Goal: Transaction & Acquisition: Purchase product/service

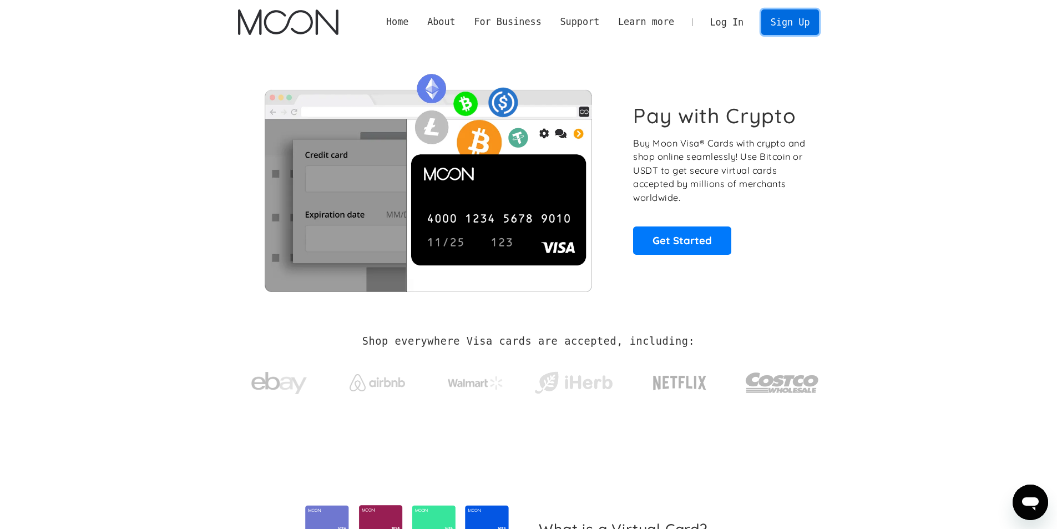
click at [783, 23] on link "Sign Up" at bounding box center [790, 21] width 58 height 25
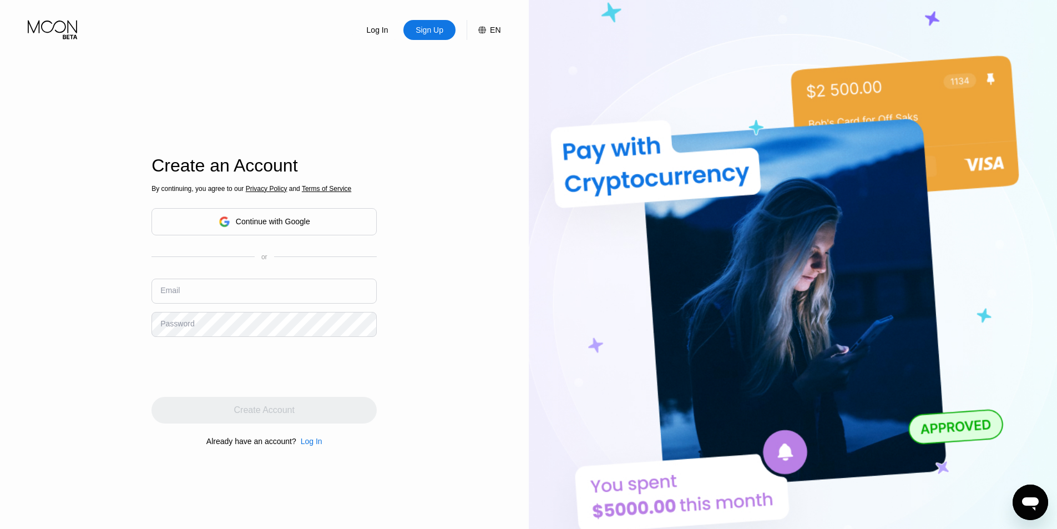
click at [294, 295] on input "text" at bounding box center [263, 291] width 225 height 25
type input "[EMAIL_ADDRESS][DOMAIN_NAME]"
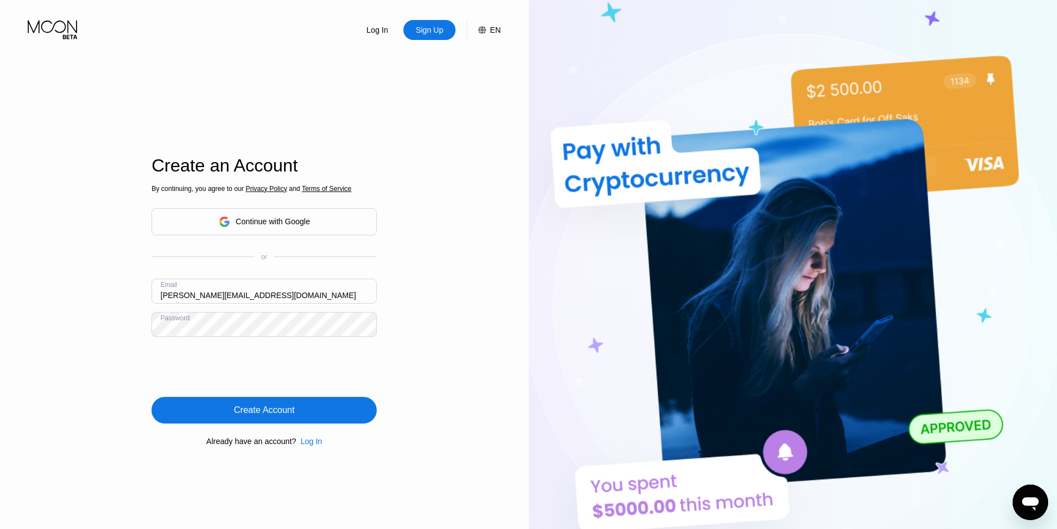
click at [314, 411] on div "Create Account" at bounding box center [263, 410] width 225 height 27
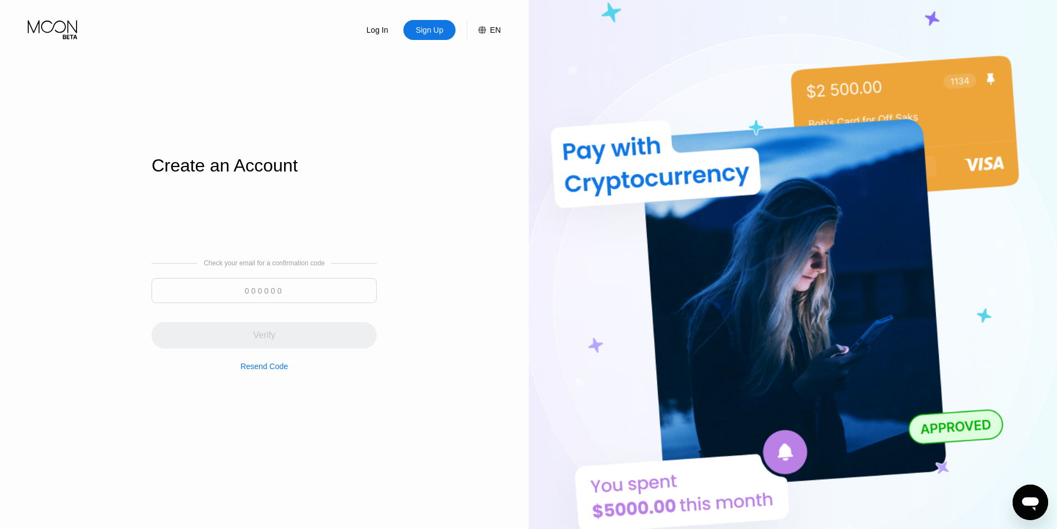
click at [237, 291] on input at bounding box center [263, 290] width 225 height 25
paste input "393748"
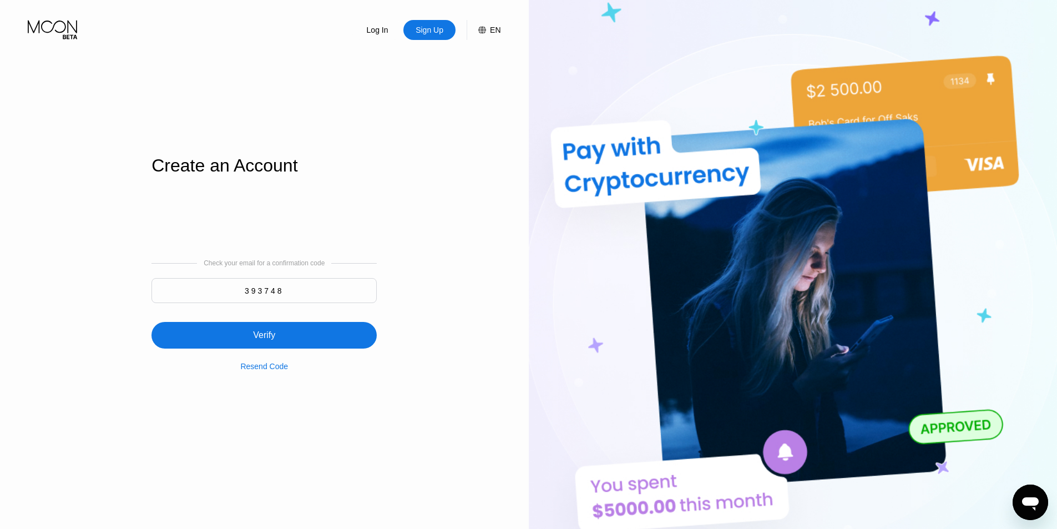
type input "393748"
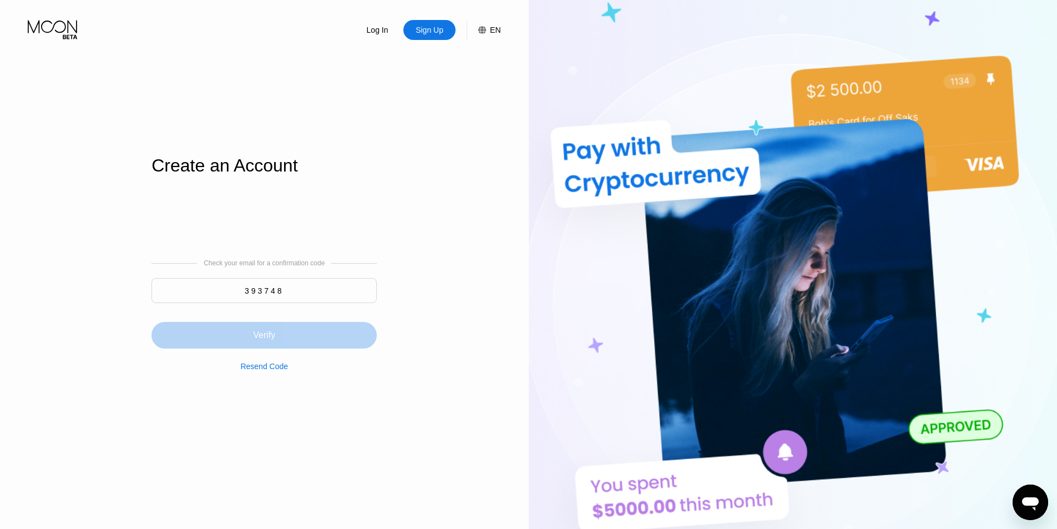
click at [329, 329] on div "Verify" at bounding box center [263, 335] width 225 height 27
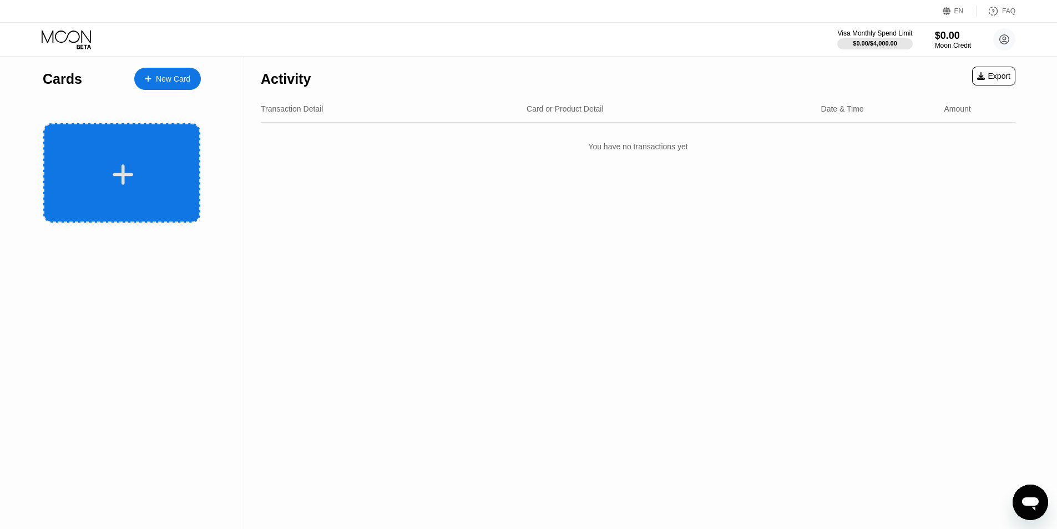
click at [168, 180] on div at bounding box center [123, 174] width 138 height 25
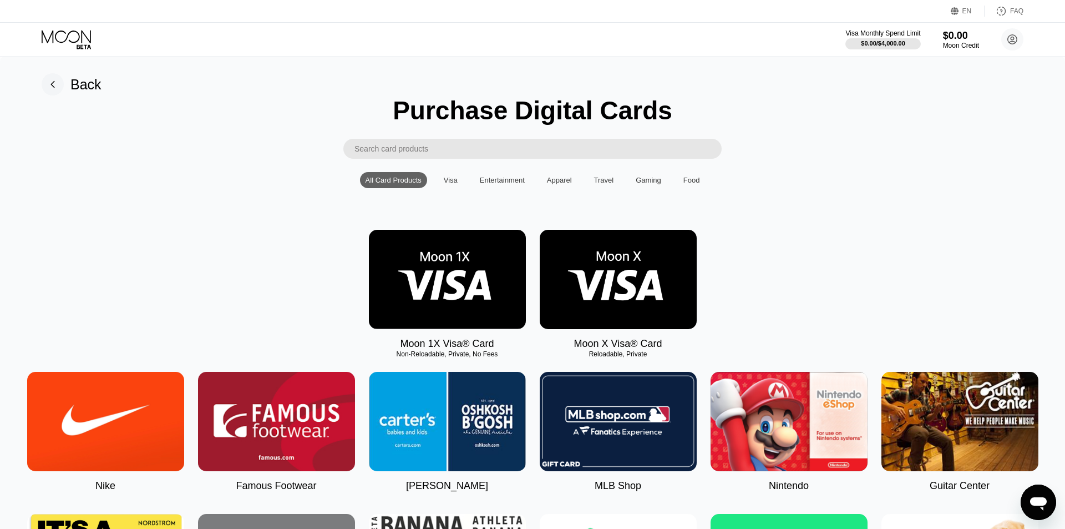
click at [641, 274] on img at bounding box center [618, 279] width 157 height 99
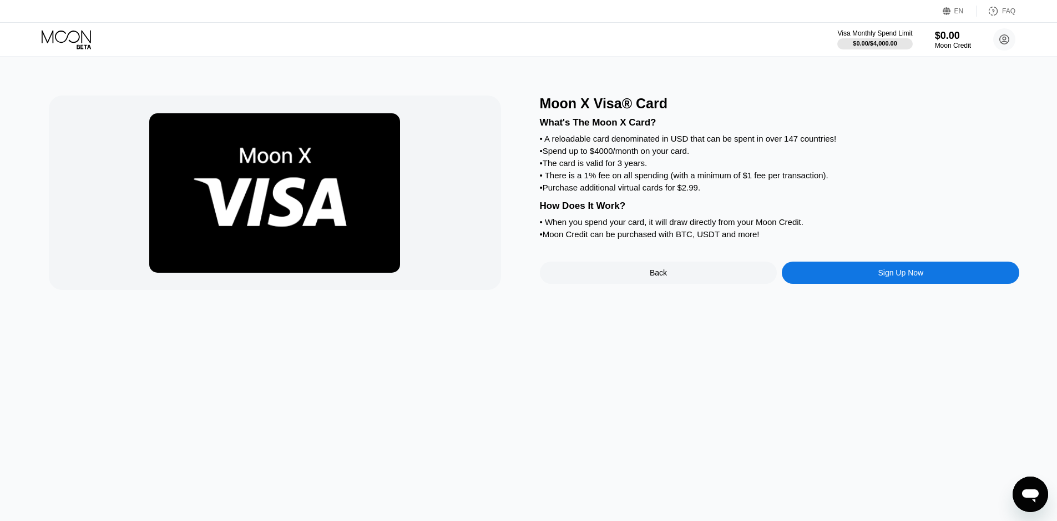
click at [891, 277] on div "Sign Up Now" at bounding box center [901, 272] width 46 height 9
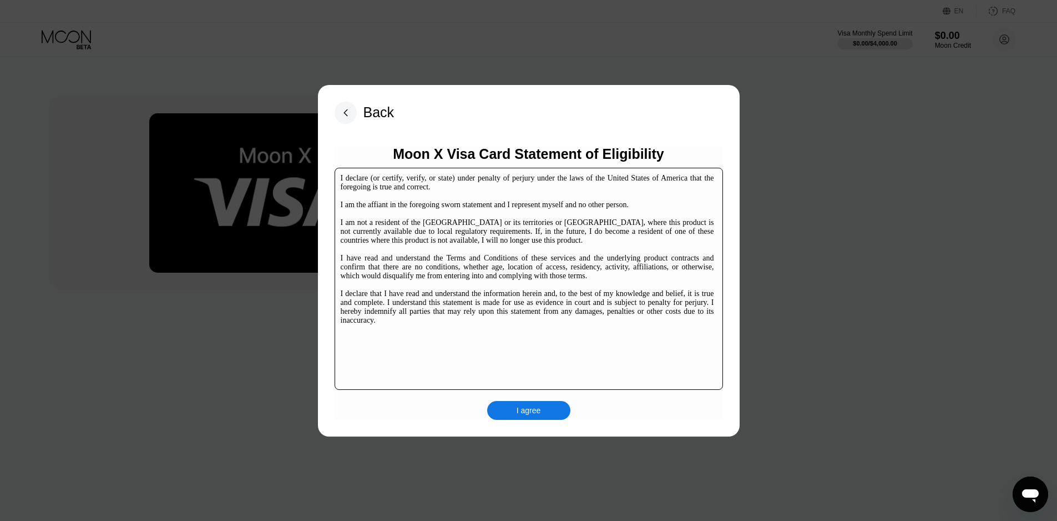
click at [538, 412] on div "I agree" at bounding box center [529, 410] width 24 height 10
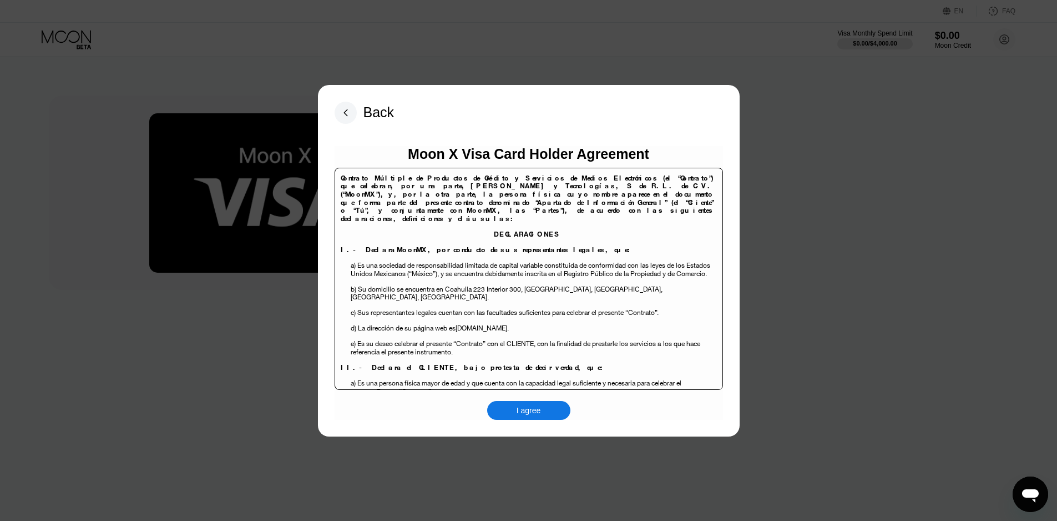
click at [542, 409] on div "I agree" at bounding box center [528, 410] width 83 height 19
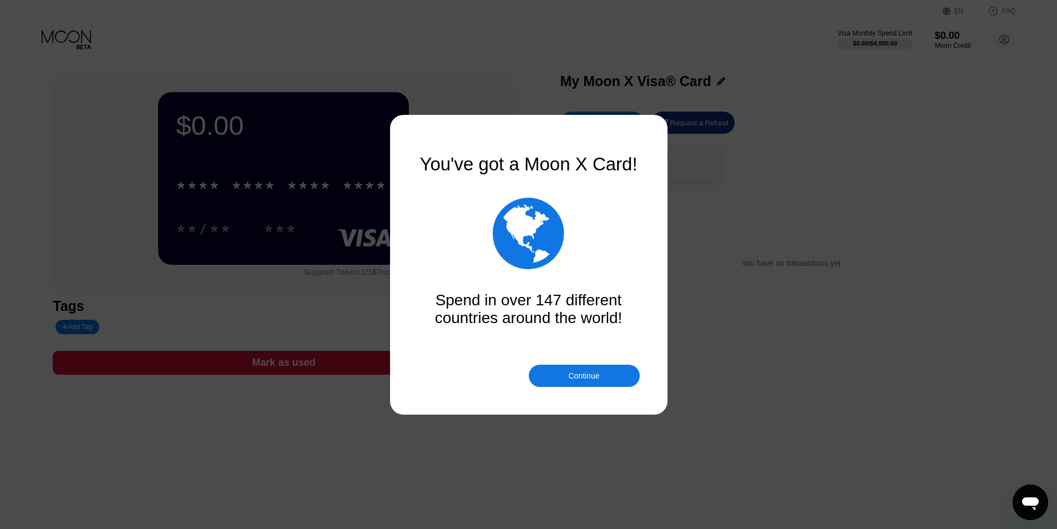
click at [608, 372] on div "Continue" at bounding box center [584, 376] width 111 height 22
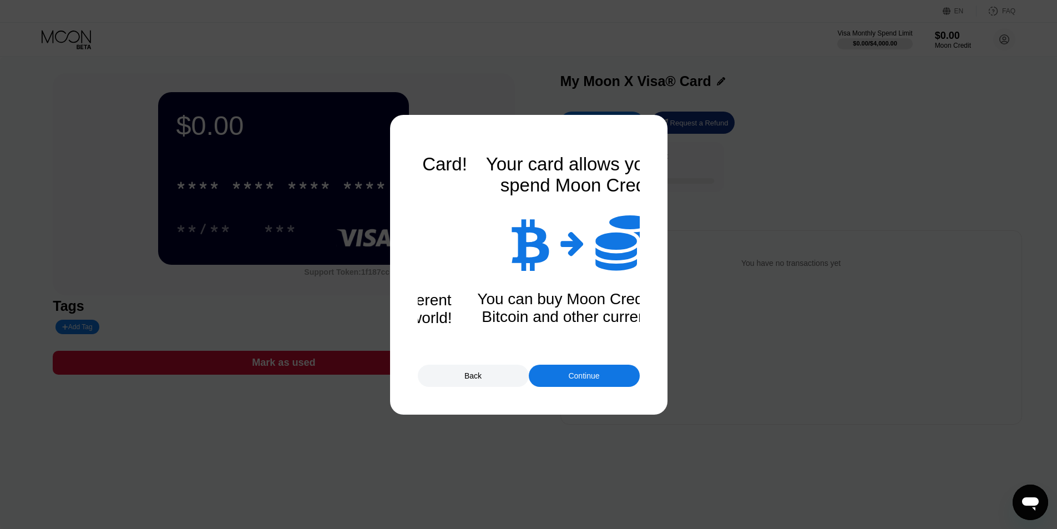
click at [602, 377] on div "Continue" at bounding box center [584, 376] width 111 height 22
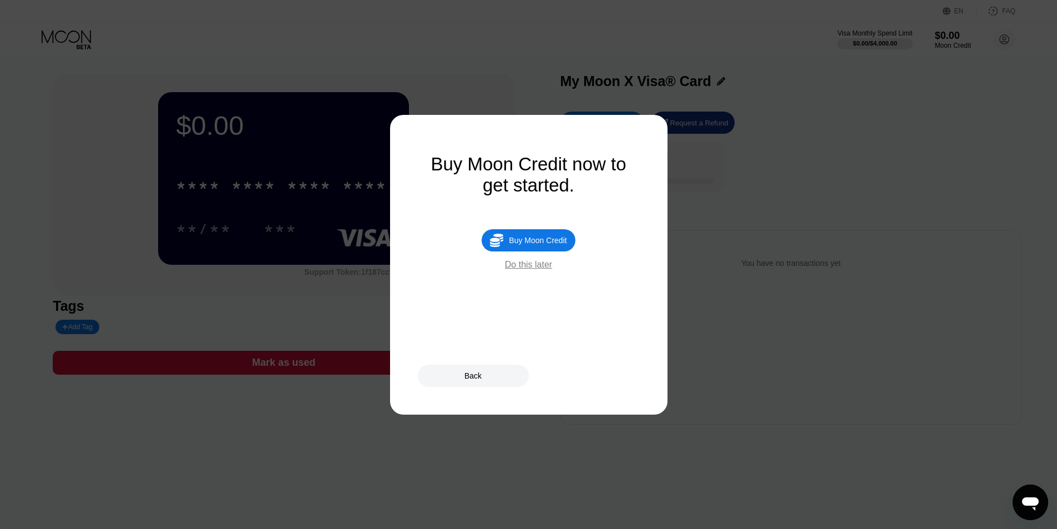
click at [546, 270] on div "Do this later" at bounding box center [528, 265] width 47 height 10
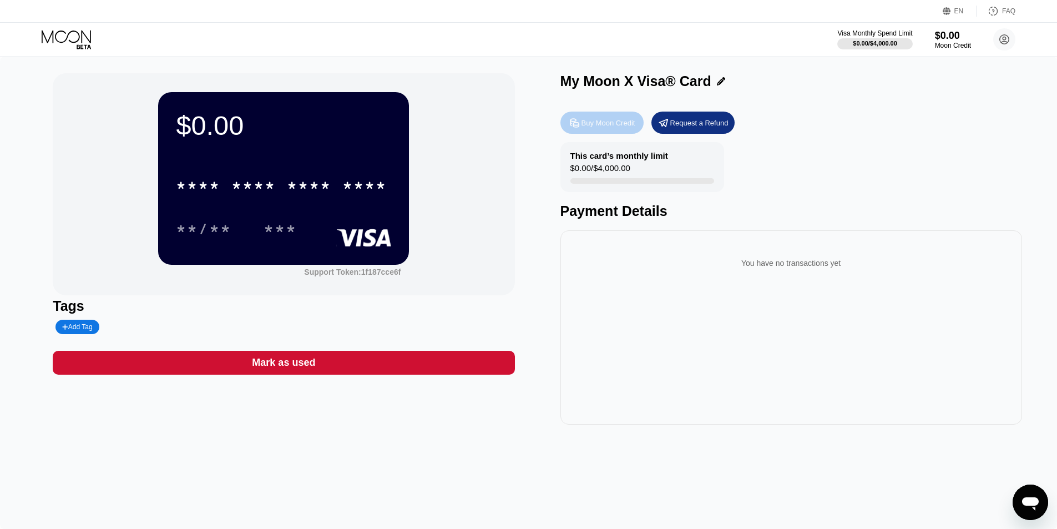
click at [596, 127] on div "Buy Moon Credit" at bounding box center [609, 122] width 54 height 9
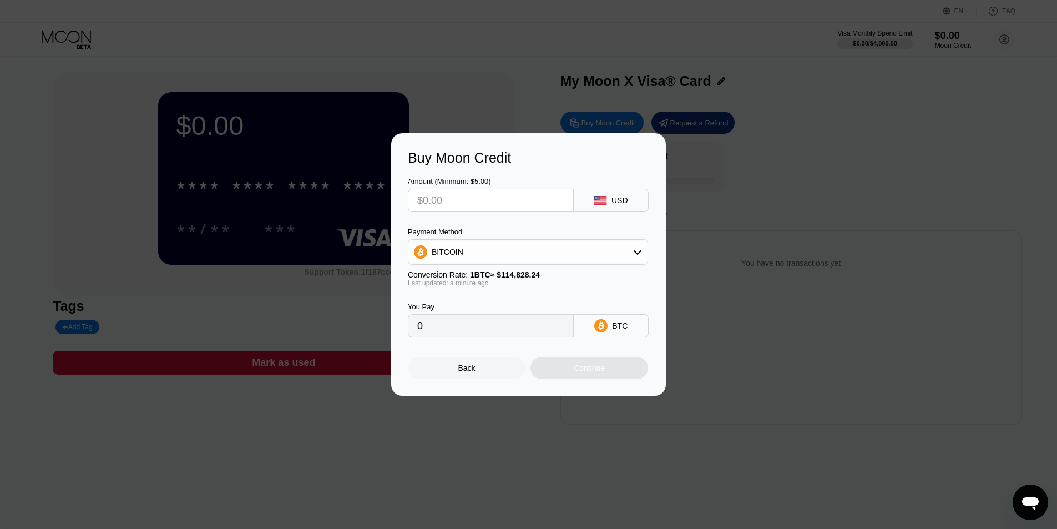
click at [508, 206] on input "text" at bounding box center [490, 200] width 147 height 22
click at [508, 204] on input "text" at bounding box center [490, 200] width 147 height 22
type input "$18"
type input "0.00015676"
type input "$17"
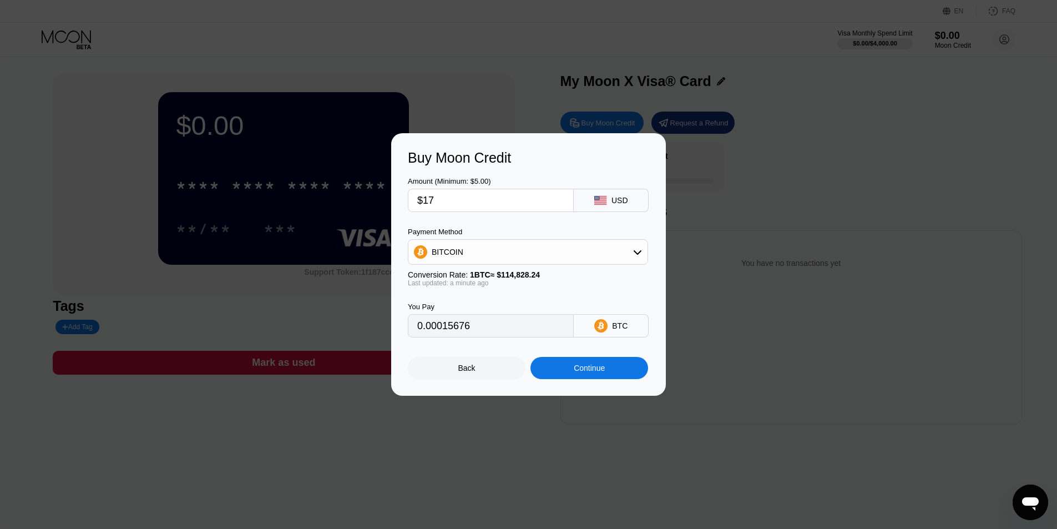
type input "0.00014805"
type input "$17"
click at [566, 261] on div "BITCOIN" at bounding box center [527, 252] width 239 height 22
click at [560, 301] on div "USDT on TRON" at bounding box center [528, 307] width 234 height 22
type input "17.17"
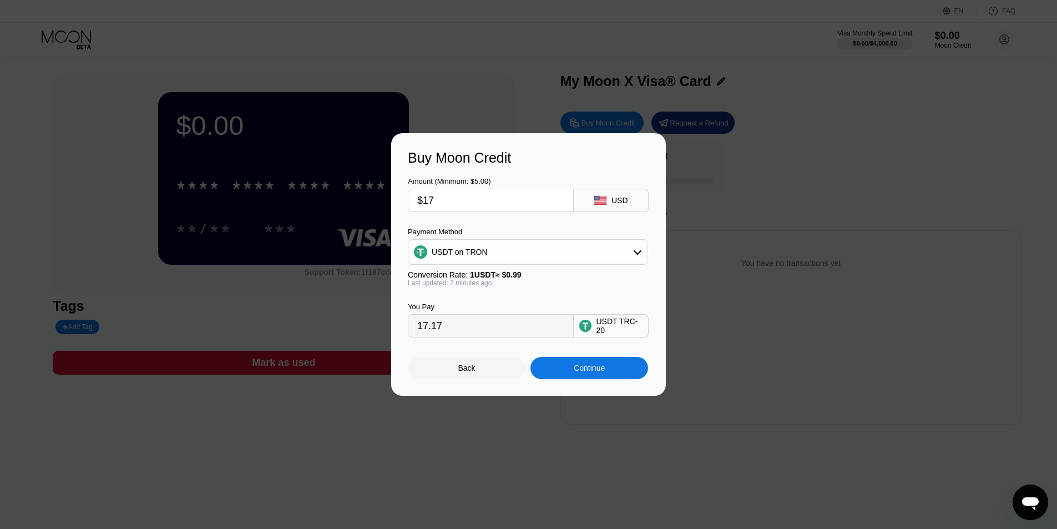
click at [491, 199] on input "$17" at bounding box center [490, 200] width 147 height 22
type input "$187"
type input "188.89"
type input "$18"
type input "18.18"
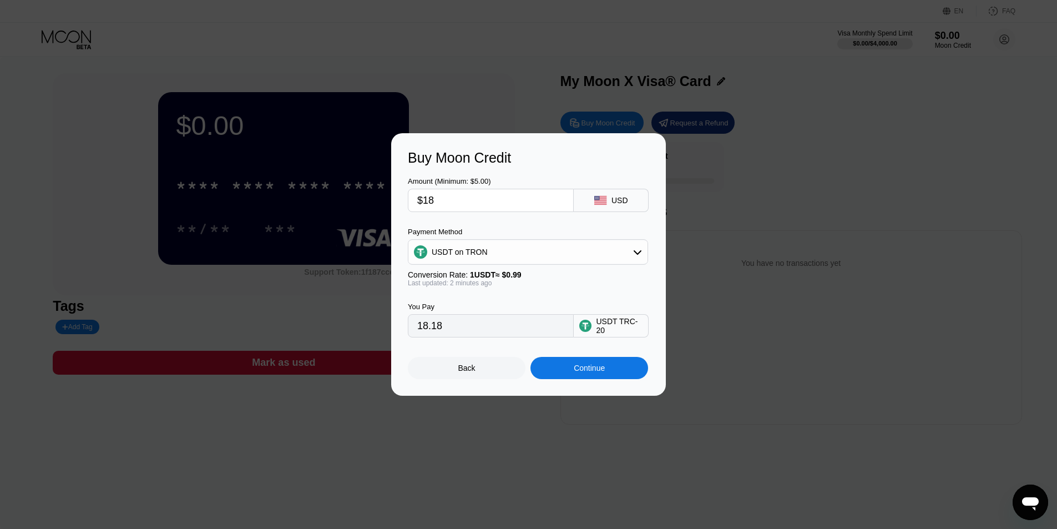
type input "$18"
click at [555, 169] on div "Amount (Minimum: $5.00) $18 USD" at bounding box center [528, 189] width 241 height 46
click at [590, 367] on div "Continue" at bounding box center [589, 367] width 31 height 9
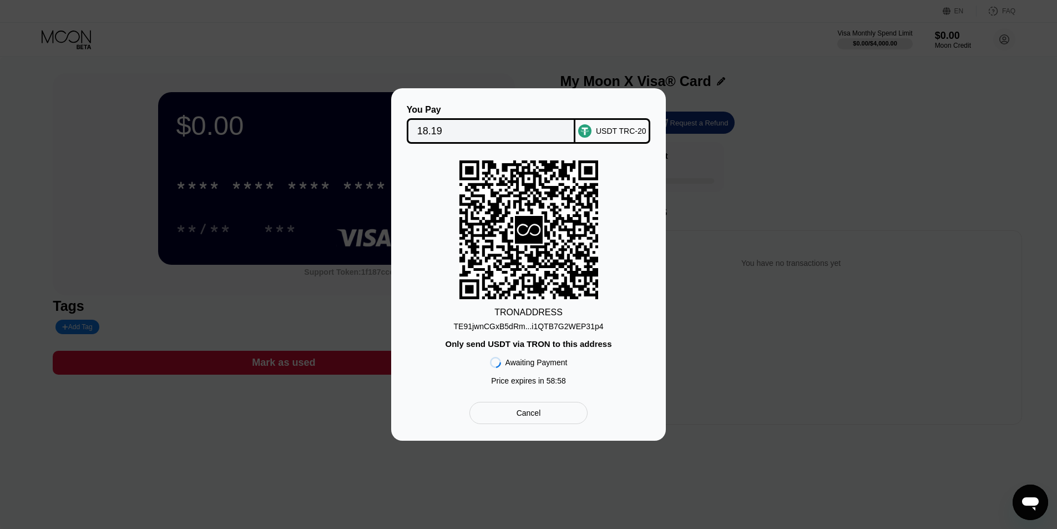
click at [567, 348] on div "Only send USDT via TRON to this address" at bounding box center [528, 343] width 166 height 9
click at [572, 326] on div "TE91jwnCGxB5dRm...i1QTB7G2WEP31p4" at bounding box center [529, 326] width 150 height 9
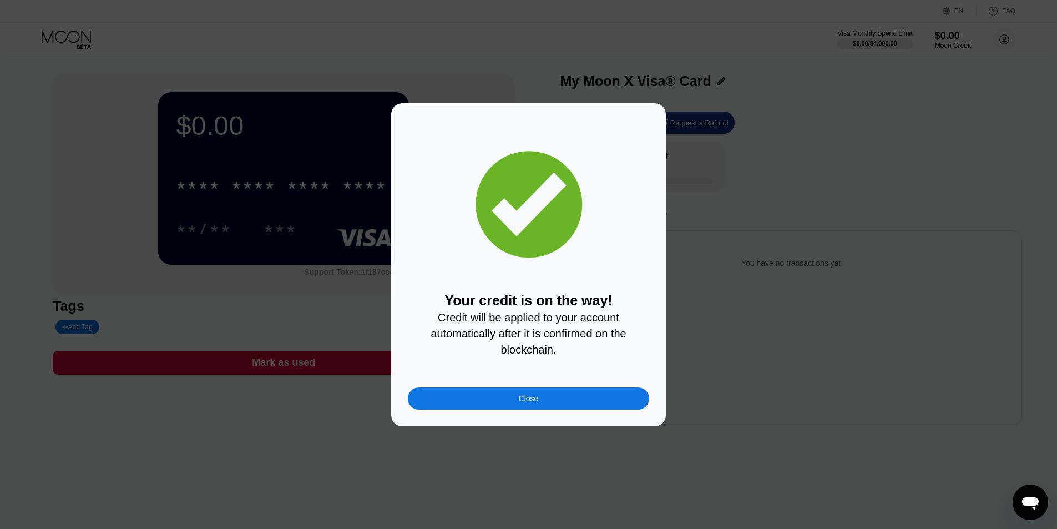
click at [543, 408] on div "Close" at bounding box center [528, 398] width 241 height 22
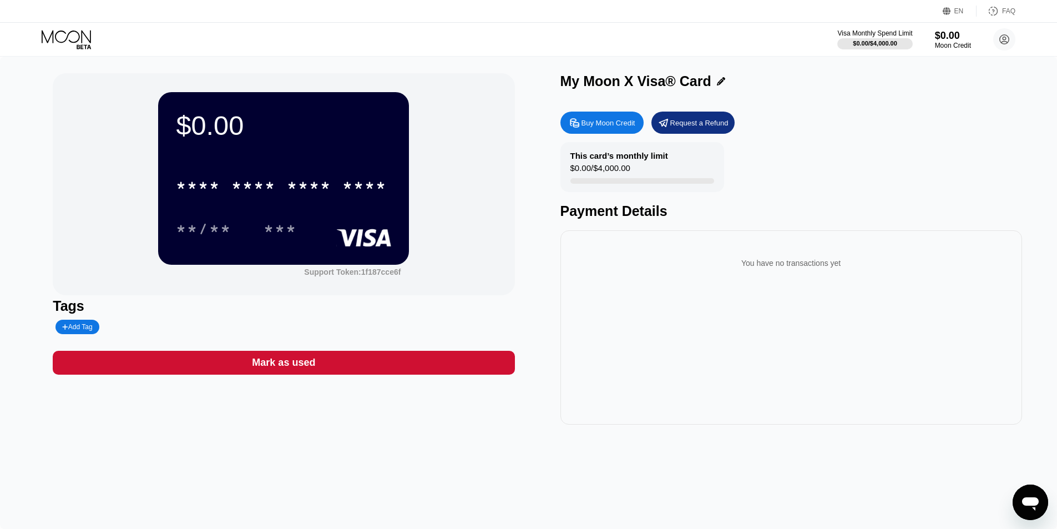
click at [87, 49] on div "Visa Monthly Spend Limit $0.00 / $4,000.00 $0.00 Moon Credit roman-romano15@out…" at bounding box center [528, 39] width 1057 height 33
click at [80, 39] on icon at bounding box center [68, 39] width 52 height 19
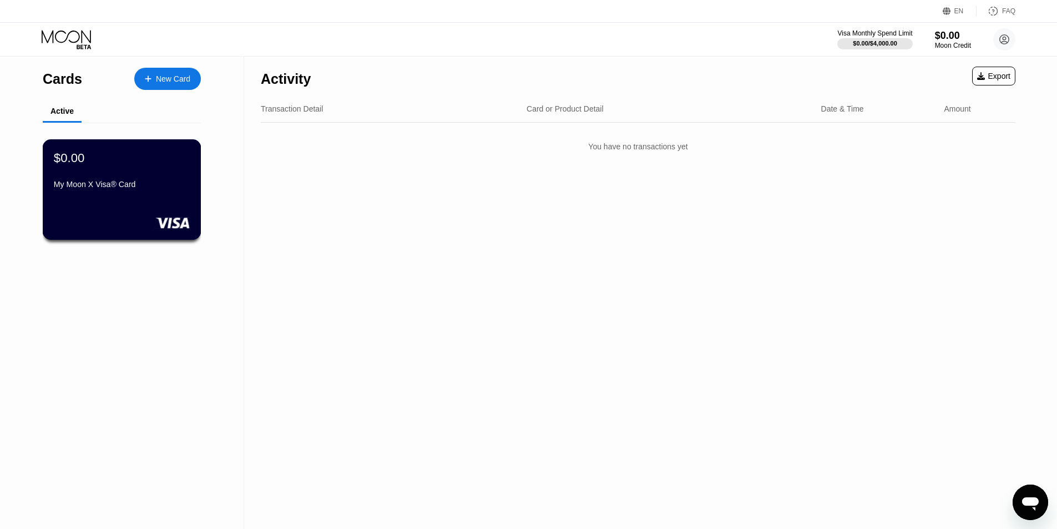
click at [145, 186] on div "My Moon X Visa® Card" at bounding box center [122, 184] width 136 height 9
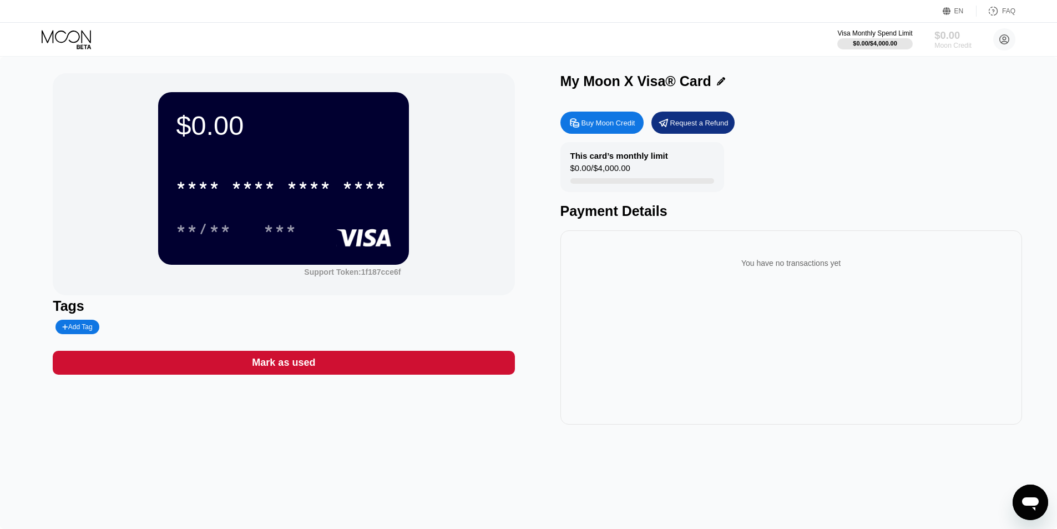
click at [949, 33] on div "$0.00" at bounding box center [953, 35] width 37 height 12
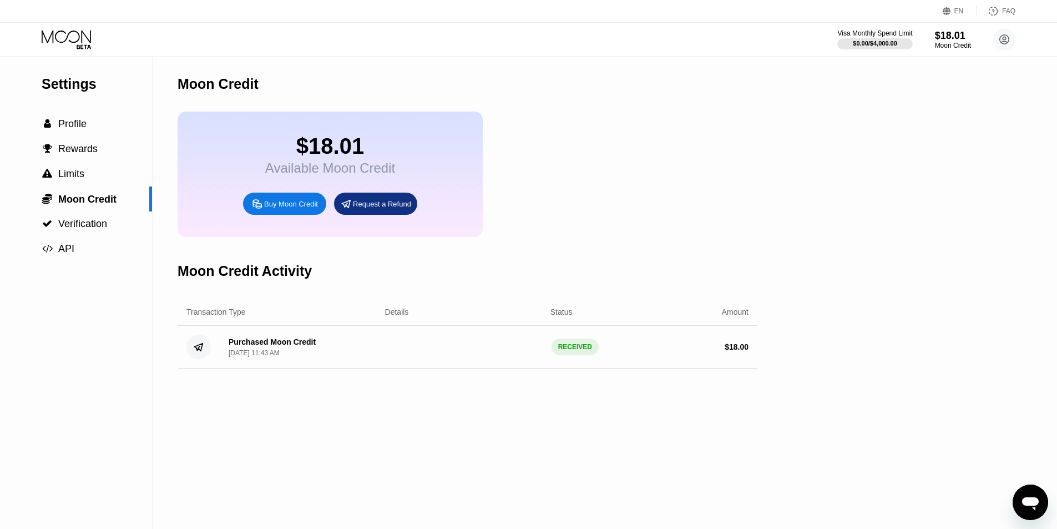
click at [70, 32] on icon at bounding box center [68, 39] width 52 height 19
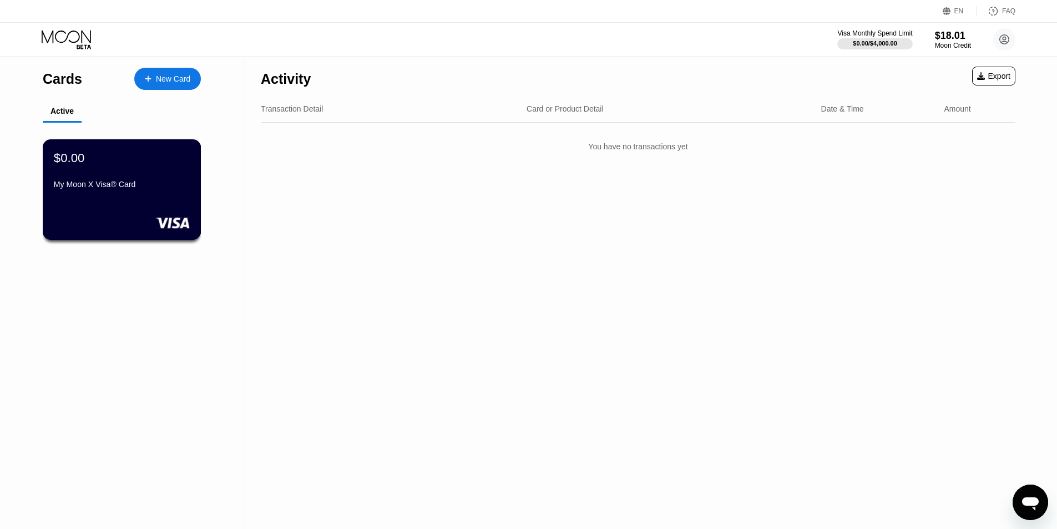
click at [47, 175] on div "$0.00 My Moon X Visa® Card" at bounding box center [122, 189] width 159 height 100
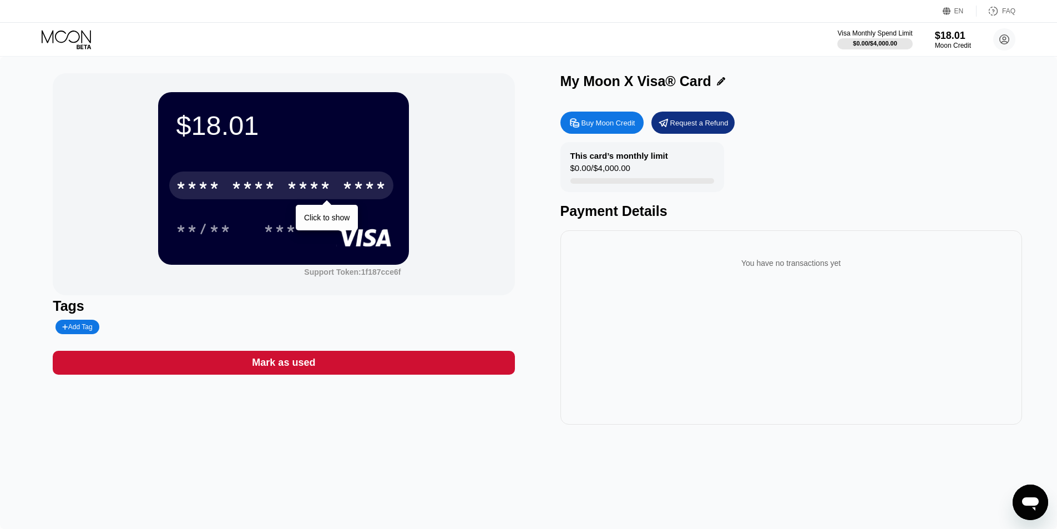
click at [306, 196] on div "* * * *" at bounding box center [309, 187] width 44 height 18
click at [348, 188] on div "3256" at bounding box center [364, 187] width 44 height 18
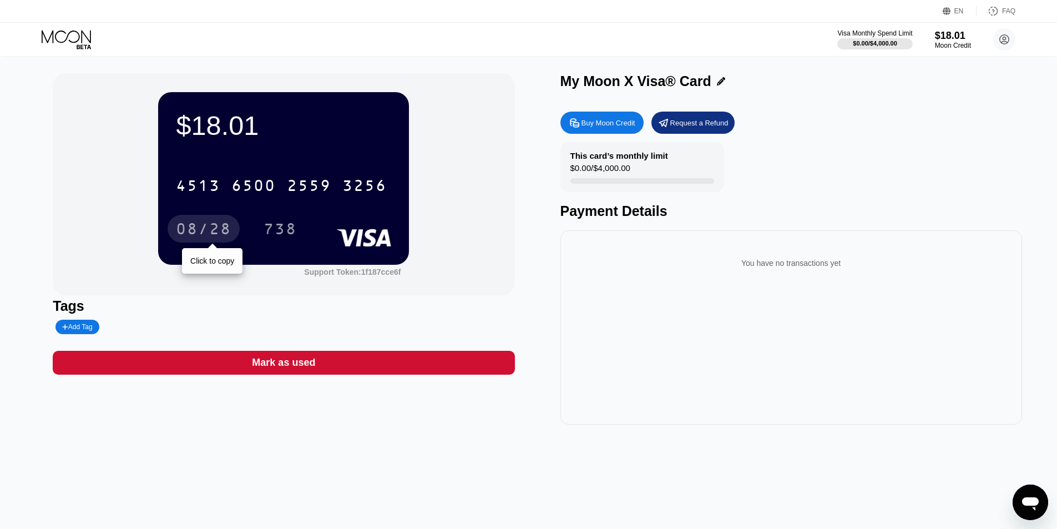
click at [221, 235] on div "08/28" at bounding box center [203, 230] width 55 height 18
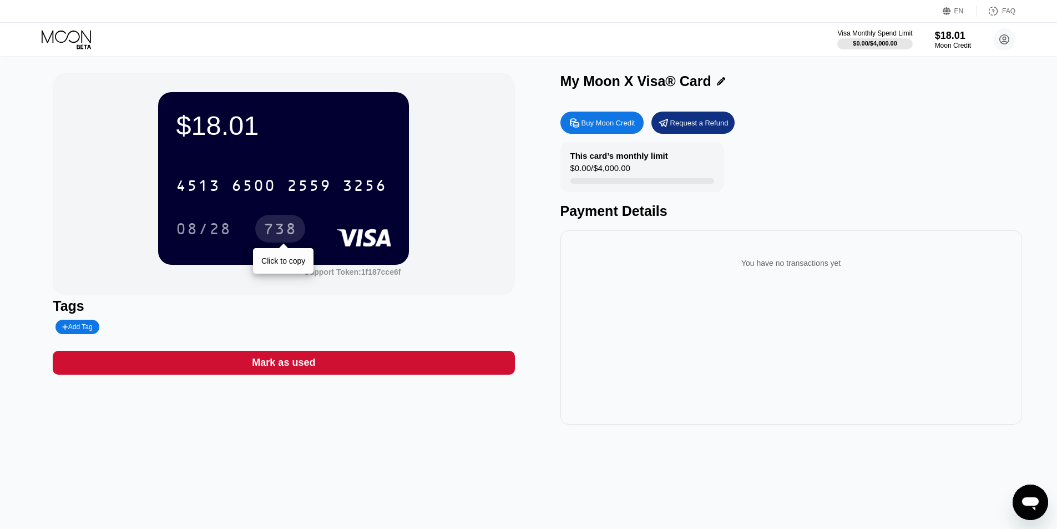
click at [282, 230] on div "738" at bounding box center [280, 230] width 33 height 18
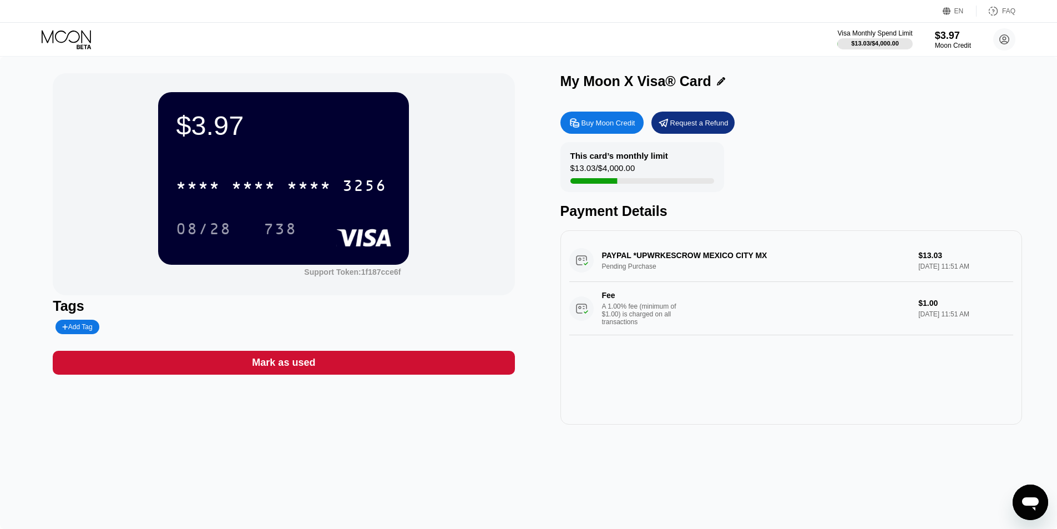
click at [329, 196] on div "* * * *" at bounding box center [309, 187] width 44 height 18
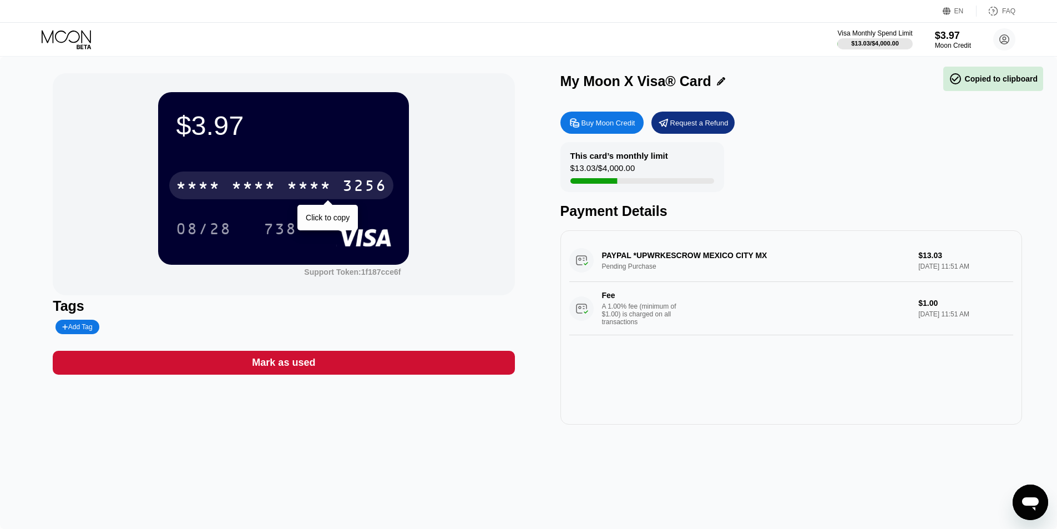
click at [371, 186] on div "3256" at bounding box center [364, 187] width 44 height 18
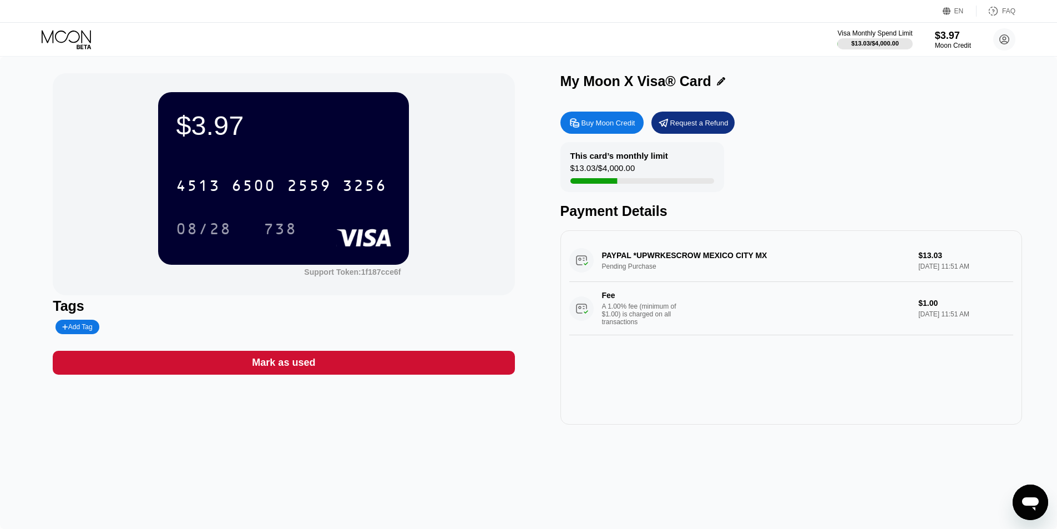
click at [211, 234] on div "08/28" at bounding box center [203, 230] width 55 height 18
click at [286, 231] on div "738" at bounding box center [280, 230] width 33 height 18
